Goal: Task Accomplishment & Management: Manage account settings

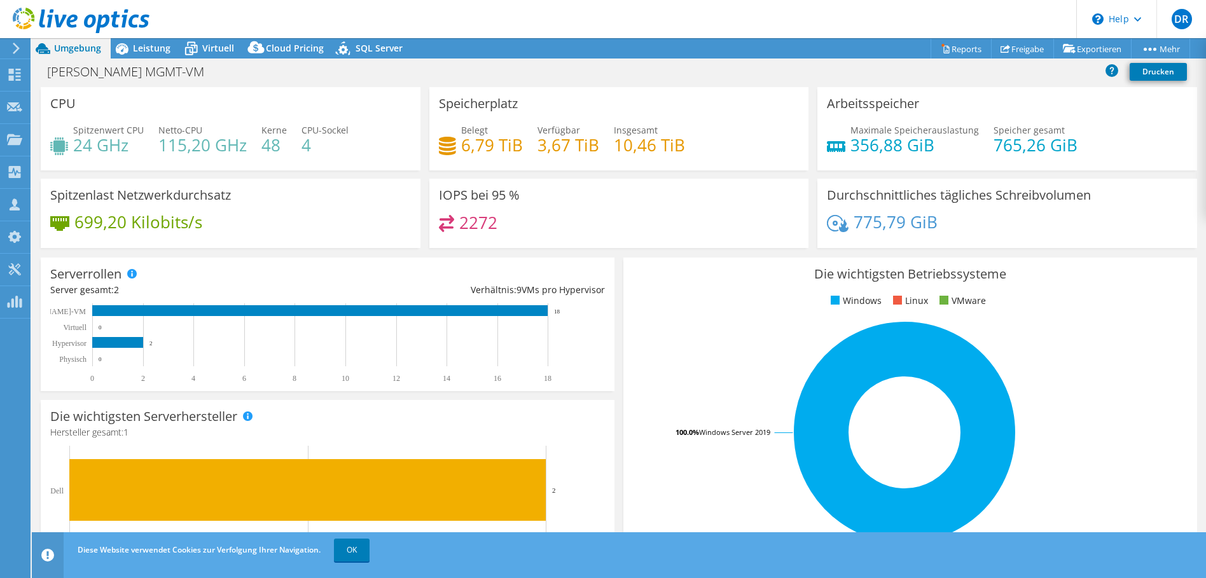
select select "USD"
click at [154, 42] on span "Leistung" at bounding box center [152, 48] width 38 height 12
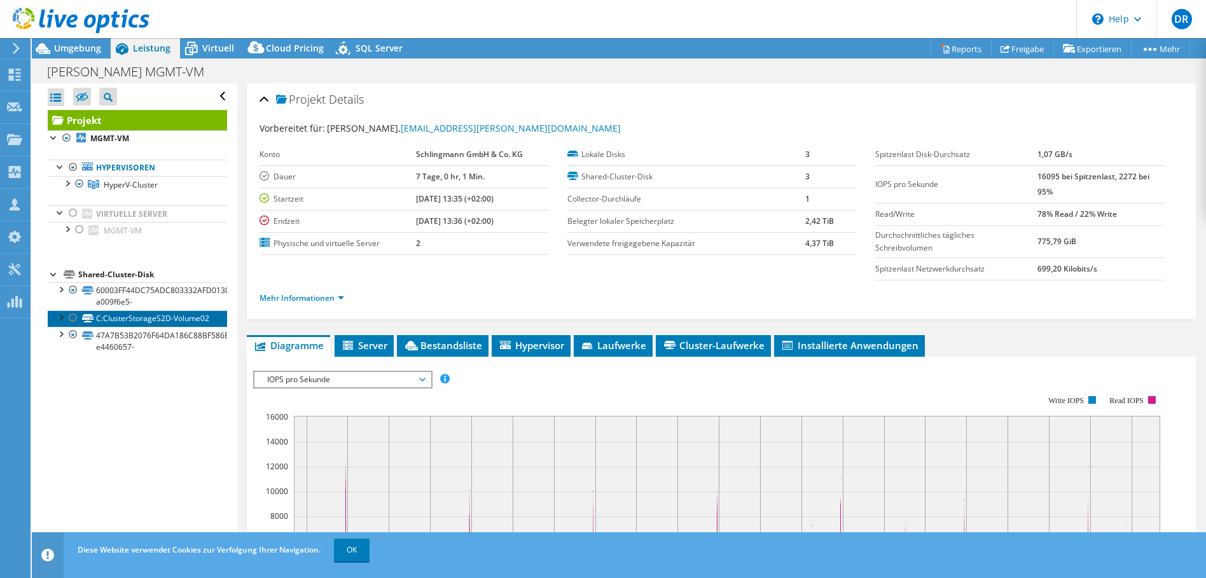
click at [173, 327] on link "C:ClusterStorageS2D-Volume02" at bounding box center [137, 318] width 179 height 17
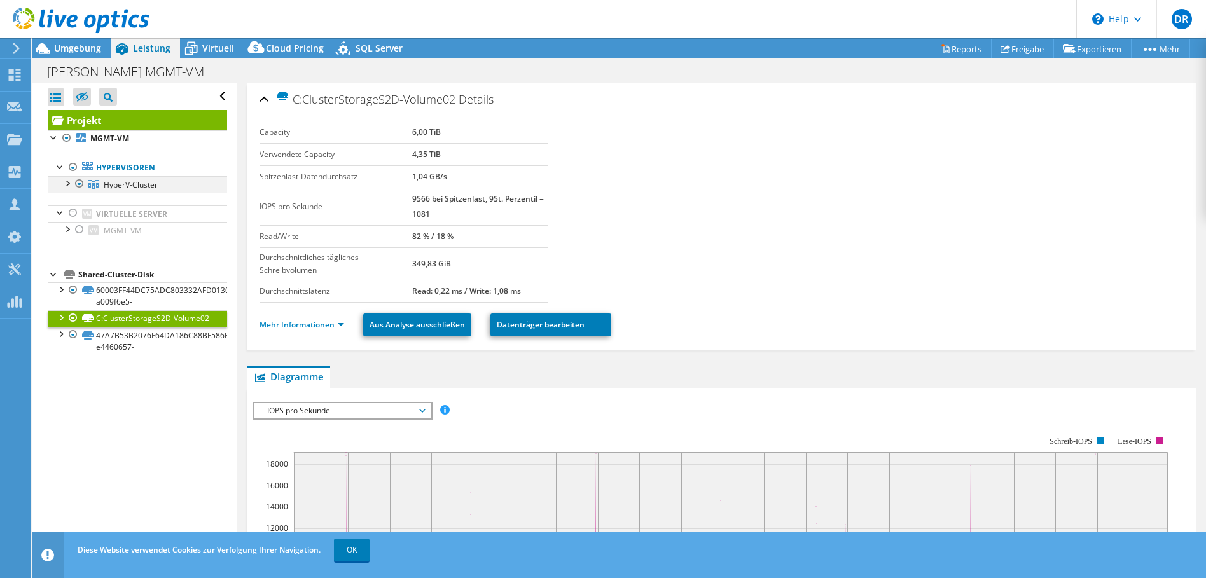
click at [71, 183] on div at bounding box center [66, 182] width 13 height 13
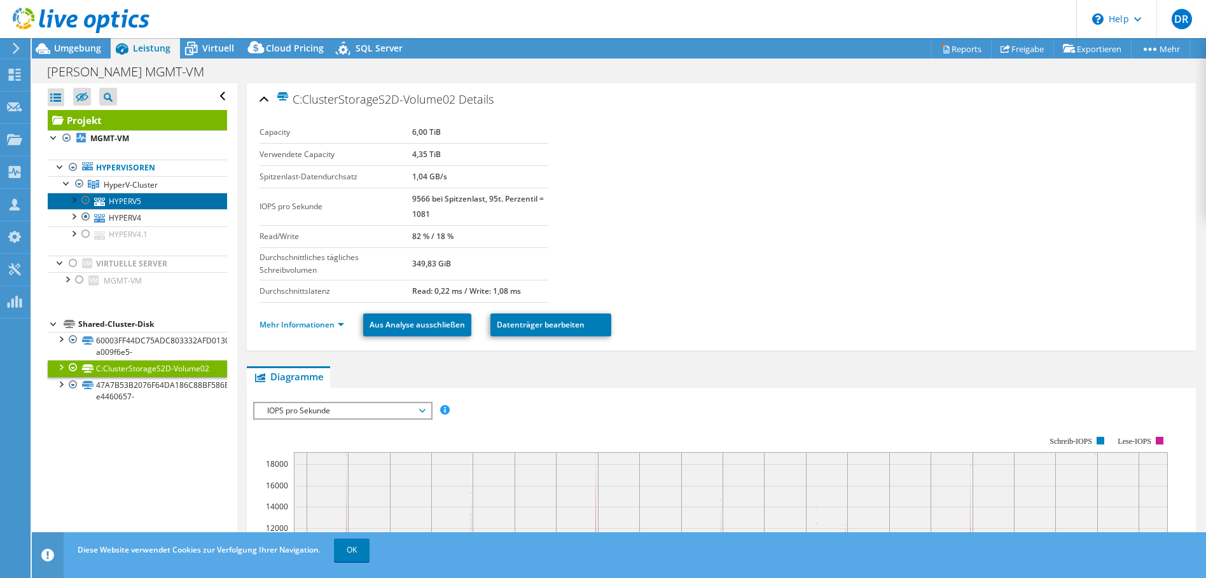
click at [145, 207] on link "HYPERV5" at bounding box center [137, 201] width 179 height 17
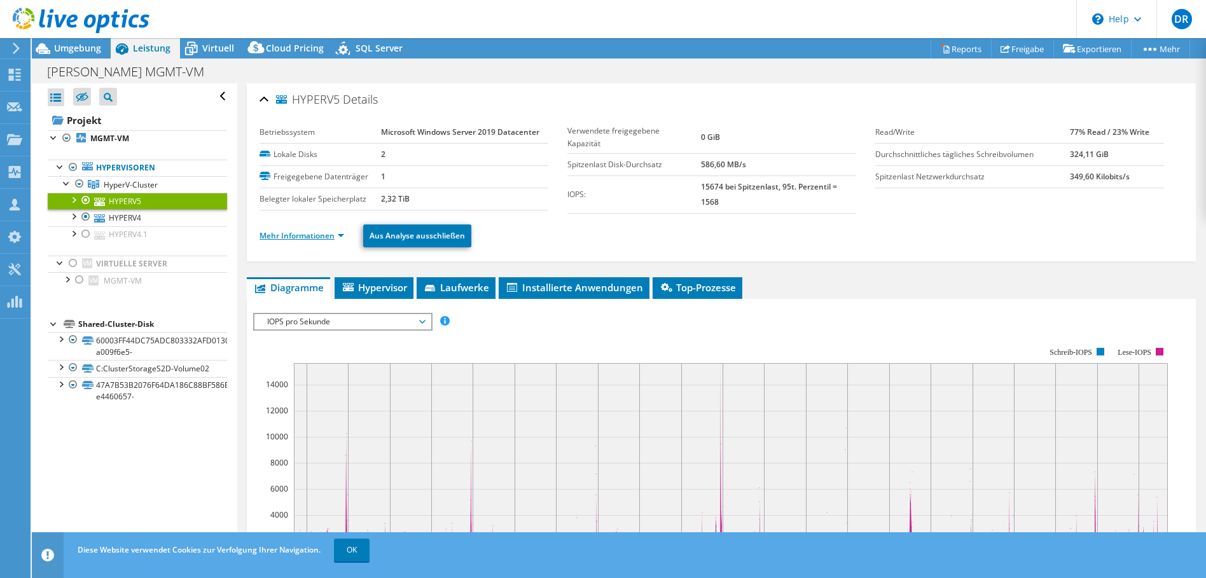
click at [341, 238] on link "Mehr Informationen" at bounding box center [301, 235] width 85 height 11
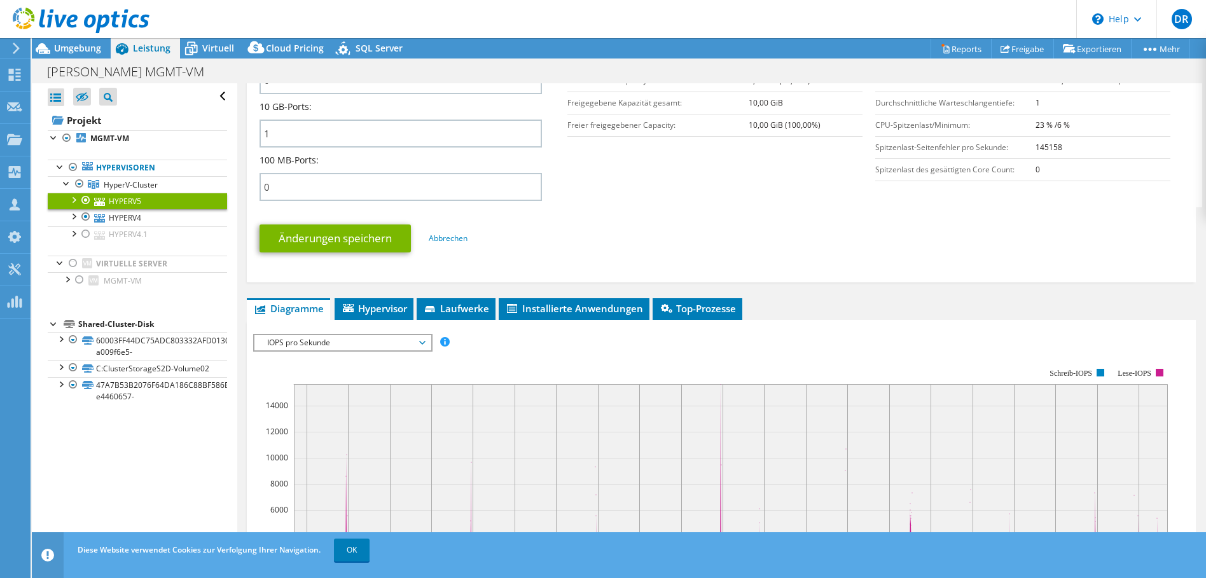
scroll to position [572, 0]
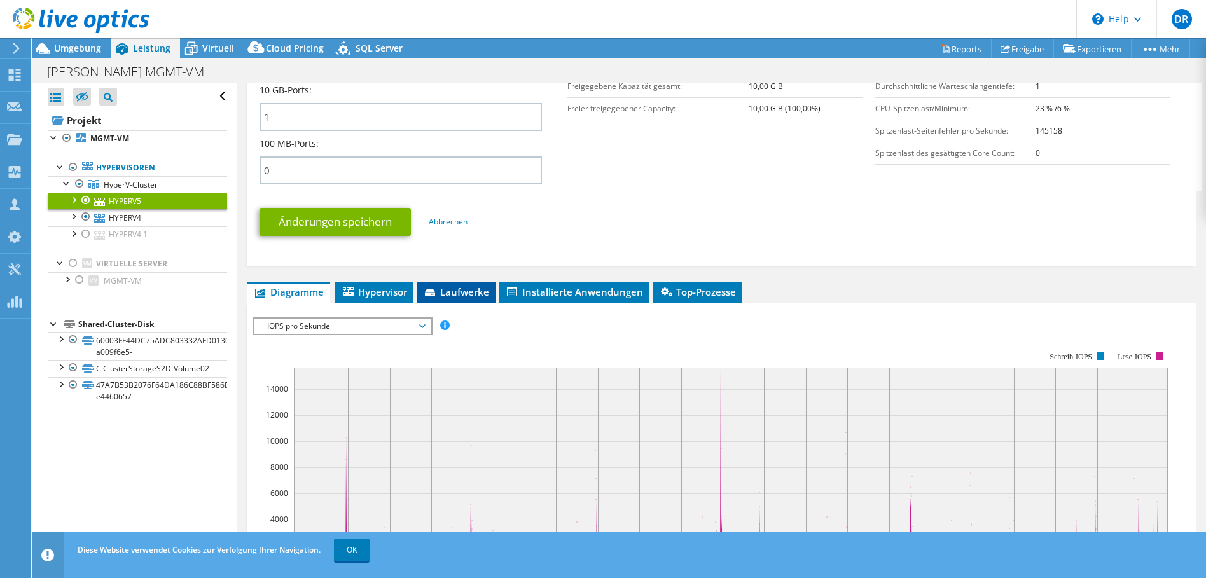
click at [451, 291] on span "Laufwerke" at bounding box center [456, 292] width 66 height 13
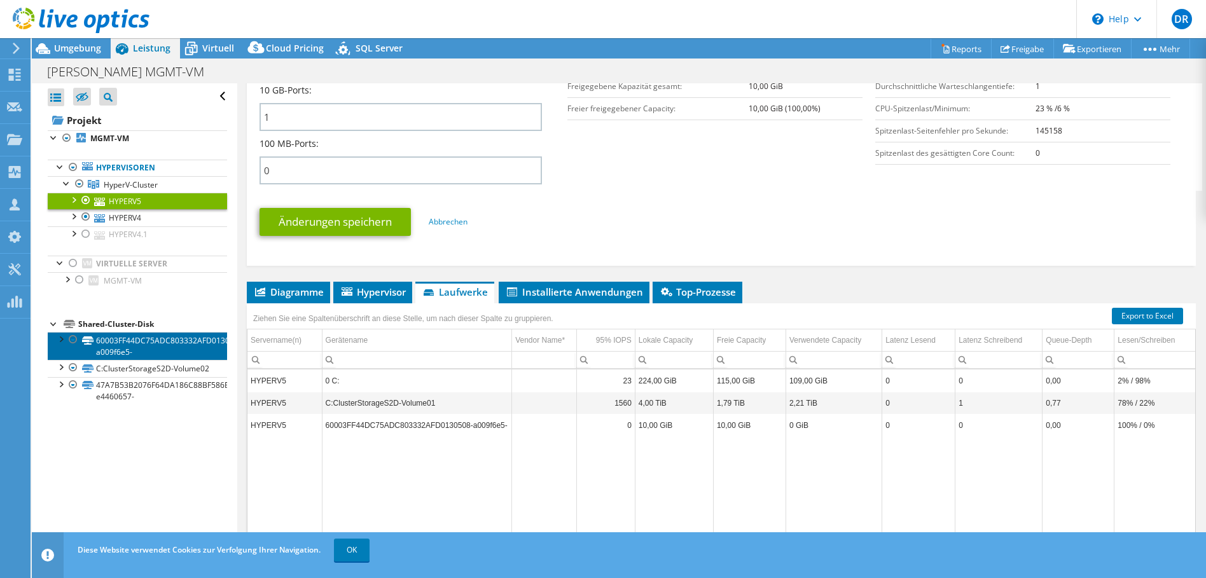
click at [132, 338] on link "60003FF44DC75ADC803332AFD0130508-a009f6e5-" at bounding box center [137, 346] width 179 height 28
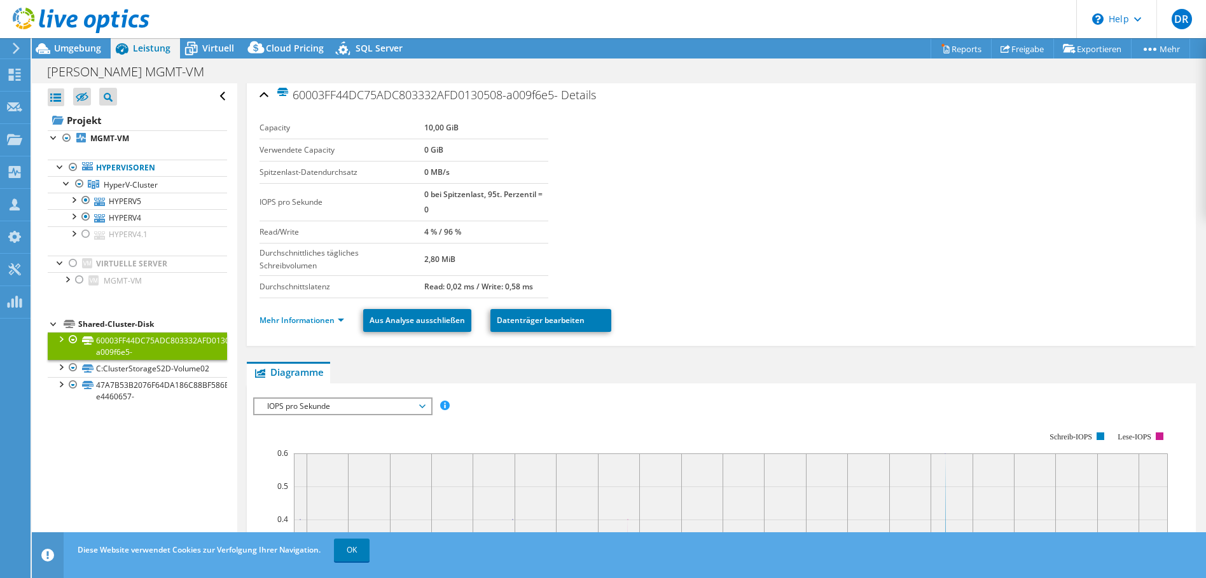
scroll to position [0, 0]
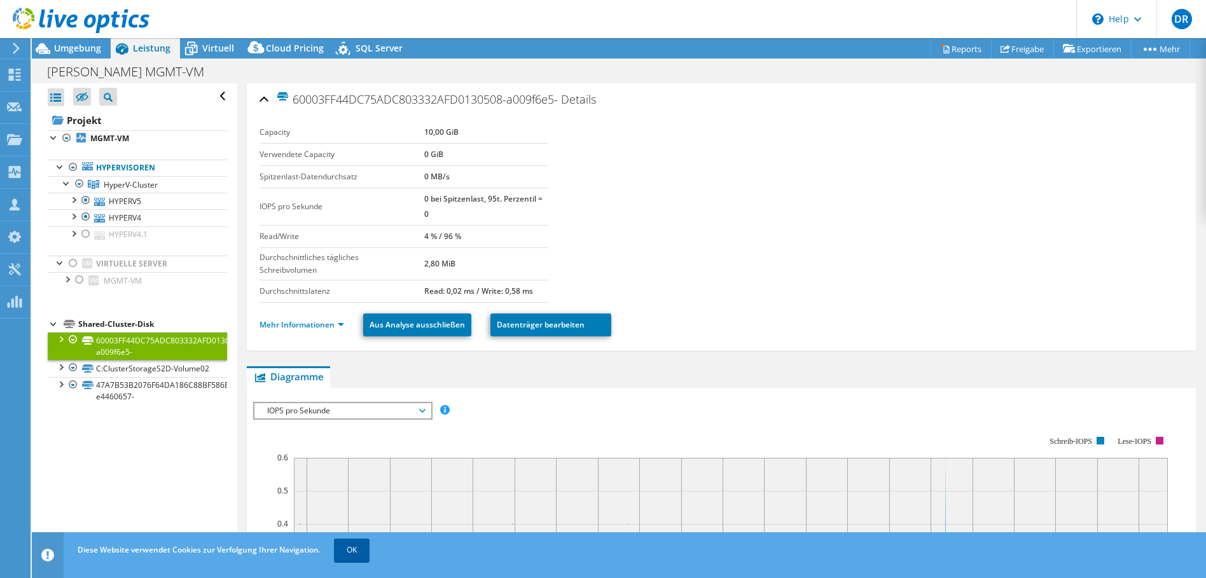
click at [370, 551] on link "OK" at bounding box center [352, 550] width 36 height 23
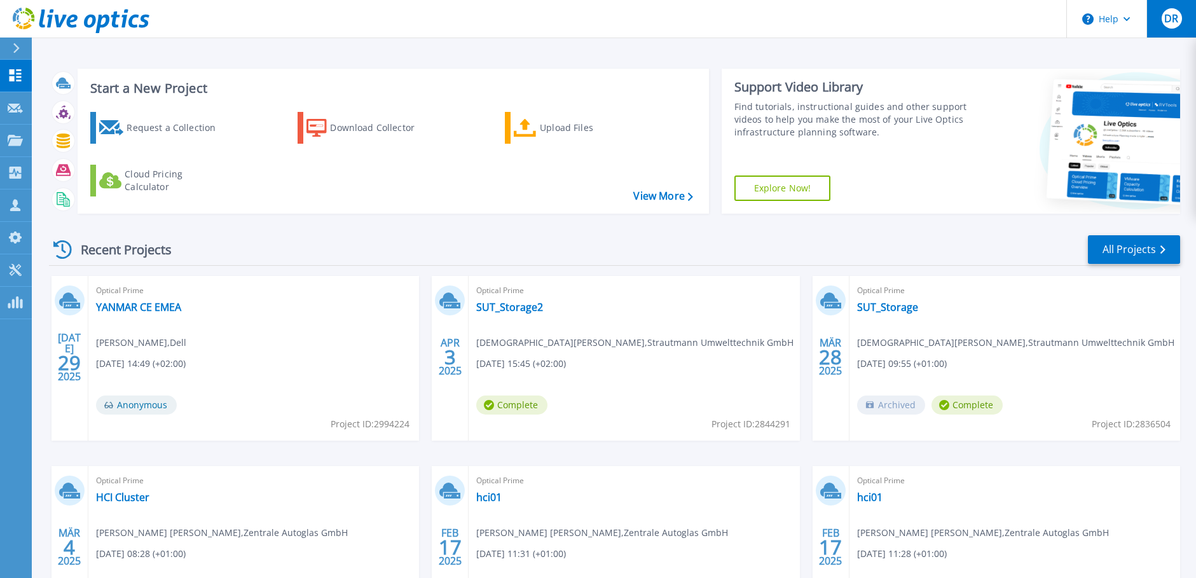
click at [1163, 14] on div "DR" at bounding box center [1172, 18] width 20 height 20
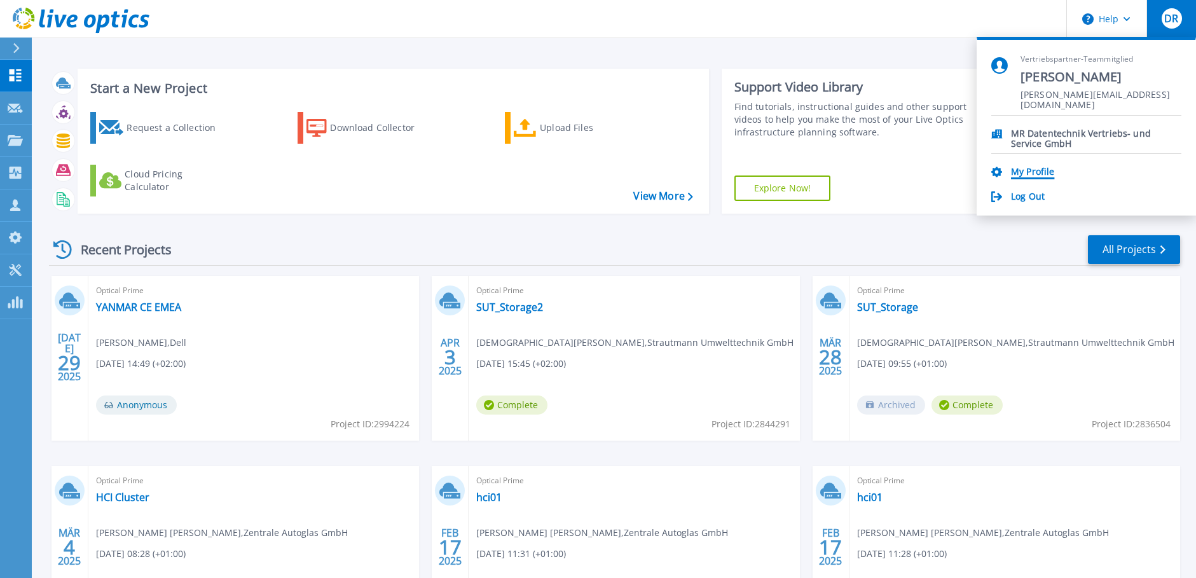
click at [1033, 172] on link "My Profile" at bounding box center [1032, 173] width 43 height 12
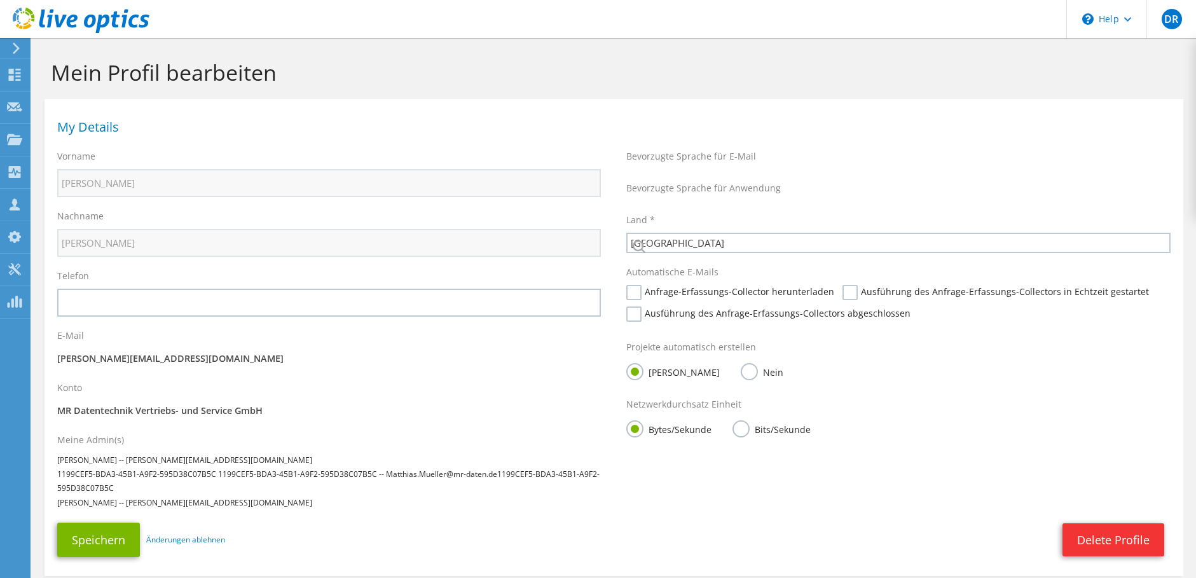
select select "56"
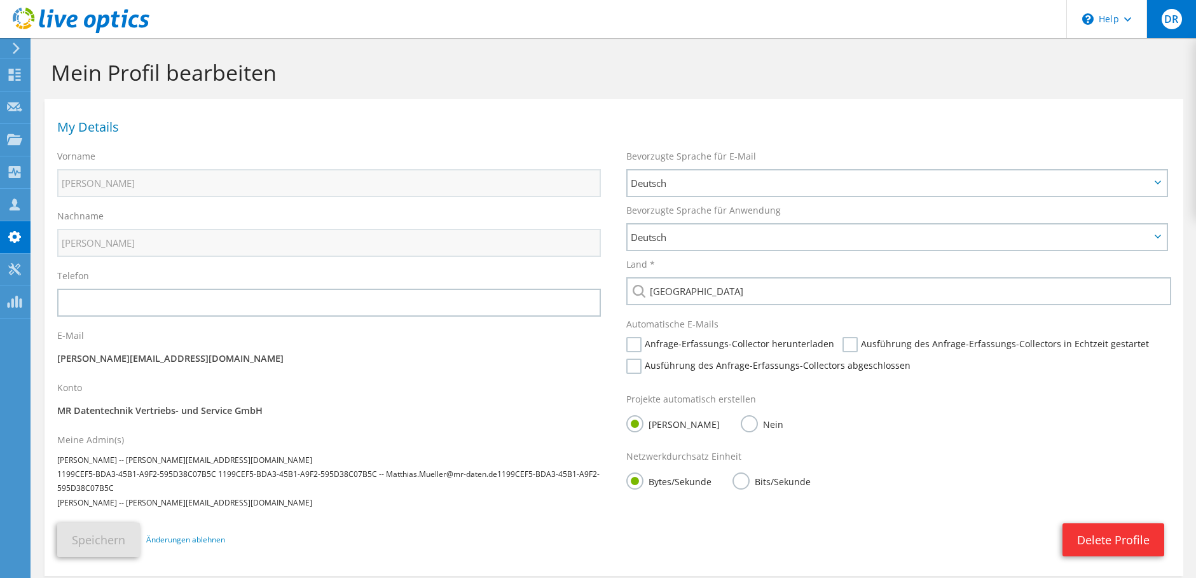
click at [1184, 11] on div "DR" at bounding box center [1172, 19] width 50 height 38
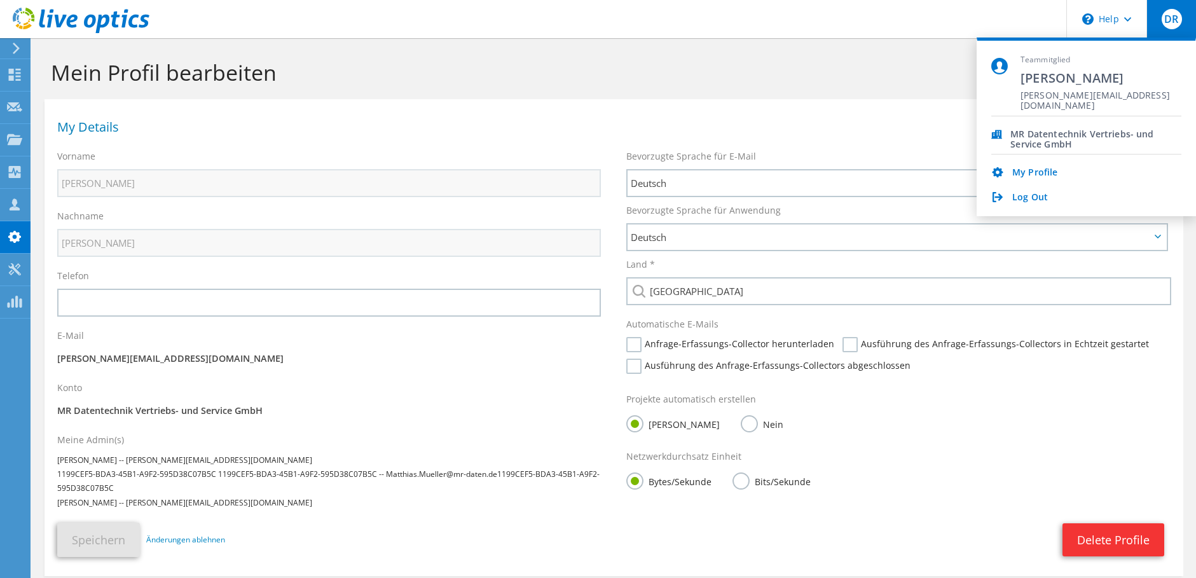
click at [886, 436] on div "Ja Nein" at bounding box center [898, 424] width 544 height 25
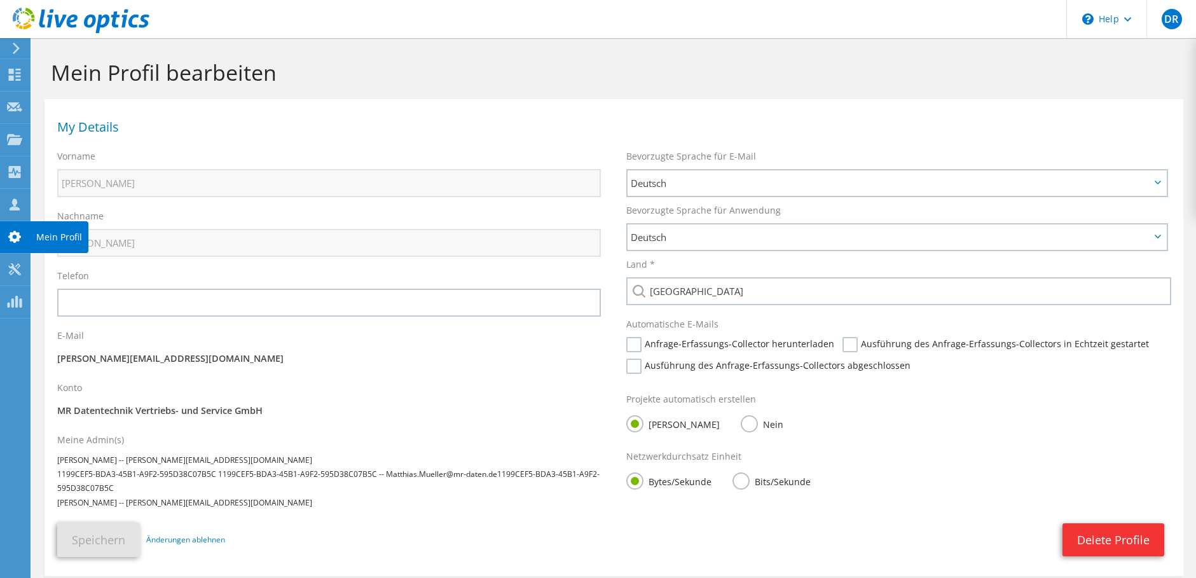
click at [17, 235] on use at bounding box center [14, 237] width 13 height 12
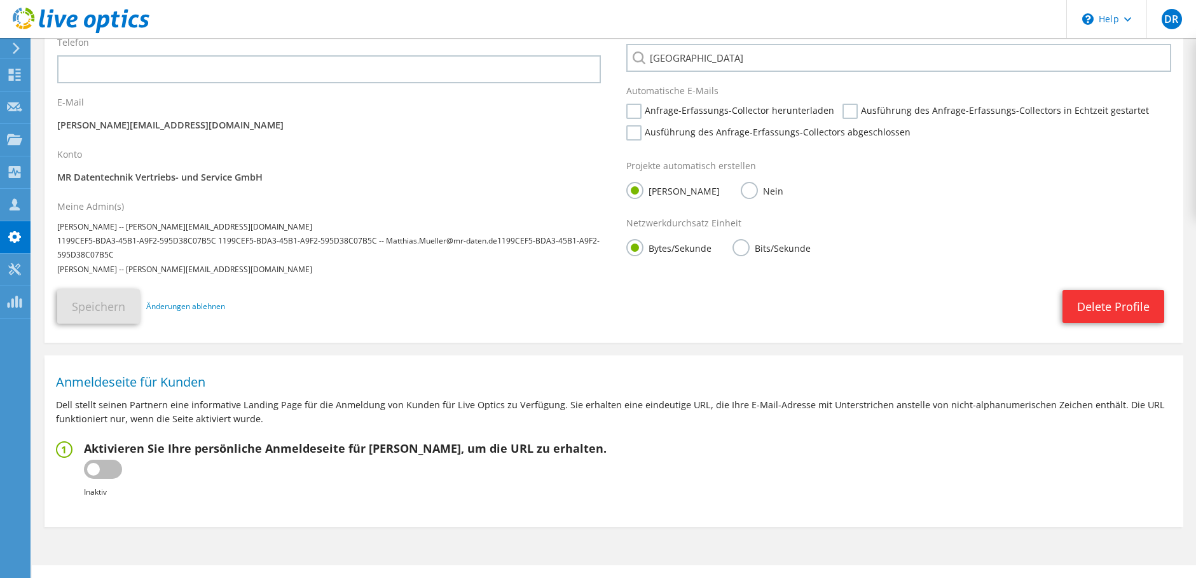
scroll to position [259, 0]
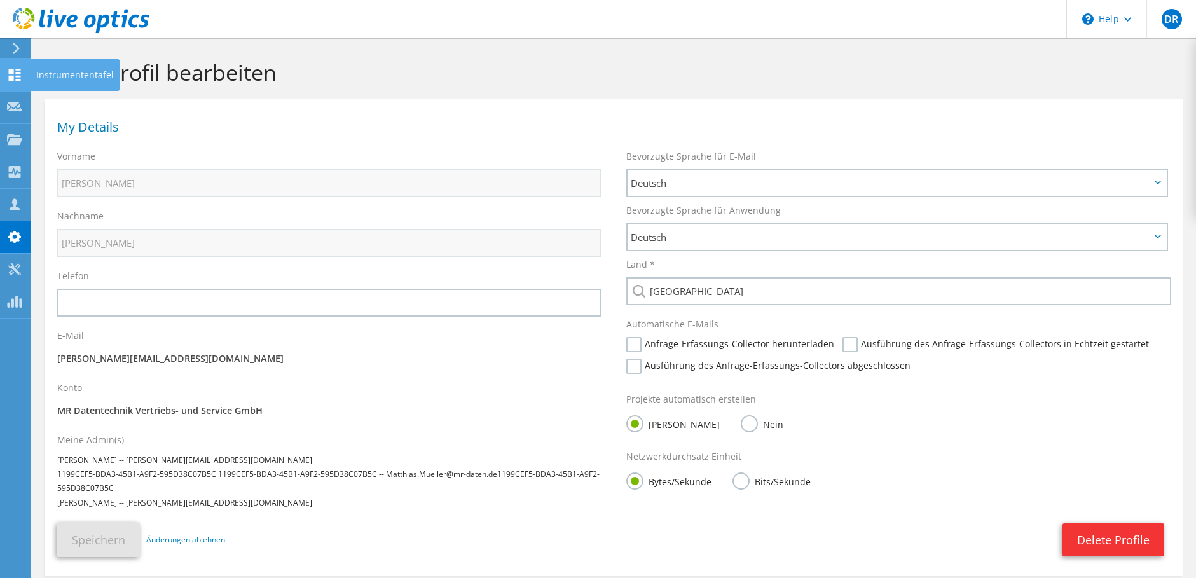
click at [17, 76] on use at bounding box center [15, 75] width 12 height 12
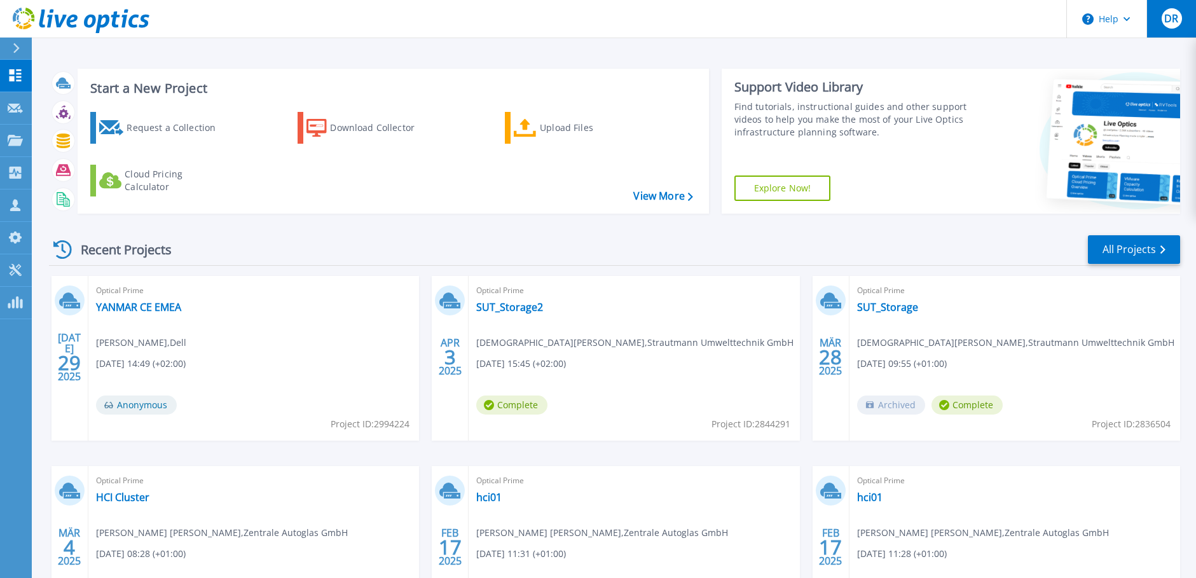
click at [1181, 20] on div "DR" at bounding box center [1172, 18] width 20 height 20
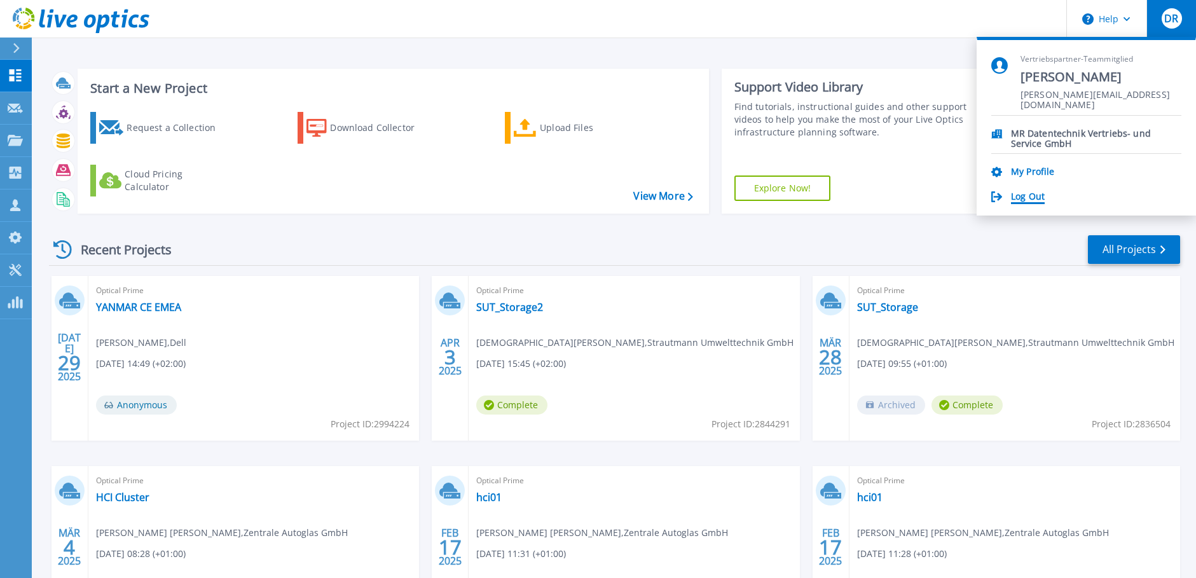
click at [1030, 195] on link "Log Out" at bounding box center [1028, 197] width 34 height 12
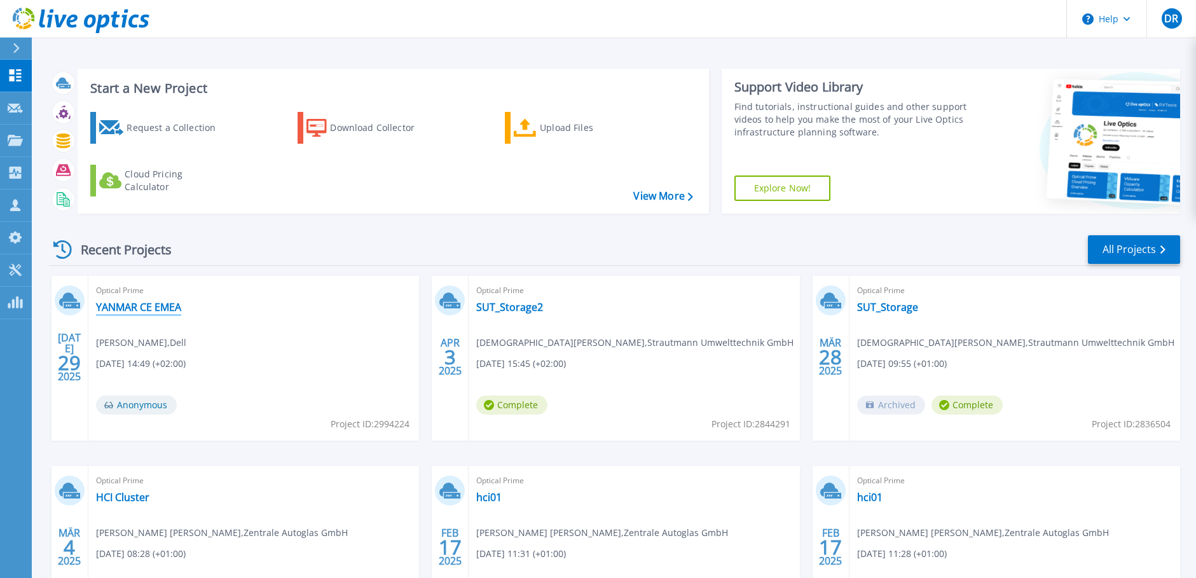
click at [167, 309] on link "YANMAR CE EMEA" at bounding box center [138, 307] width 85 height 13
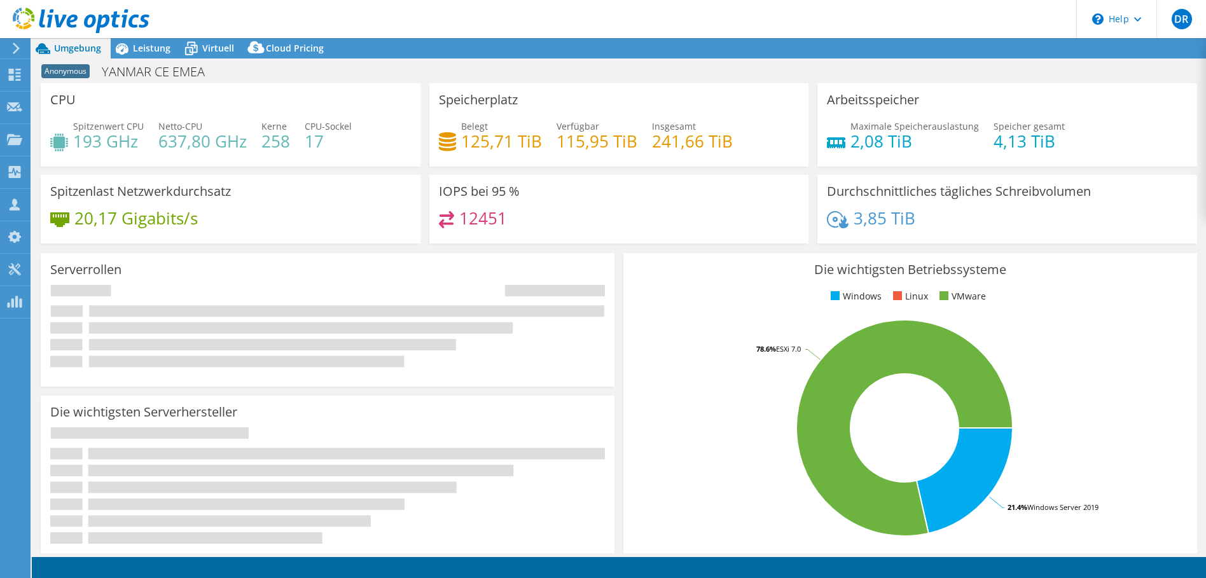
select select "USD"
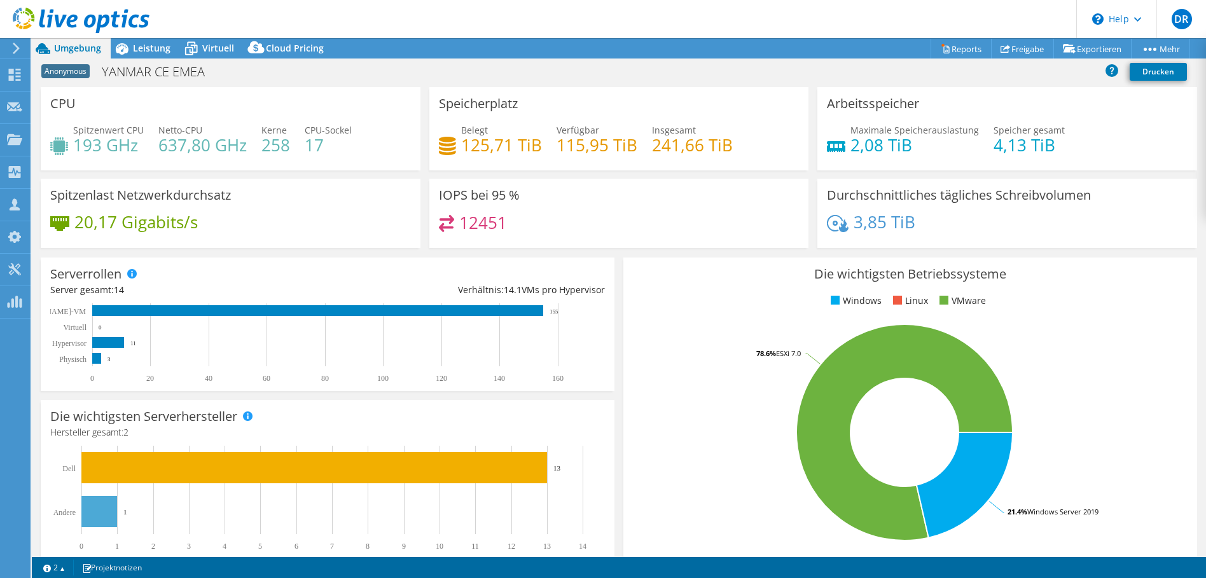
click at [644, 275] on h3 "Die wichtigsten Betriebssysteme" at bounding box center [910, 274] width 555 height 14
